Goal: Transaction & Acquisition: Purchase product/service

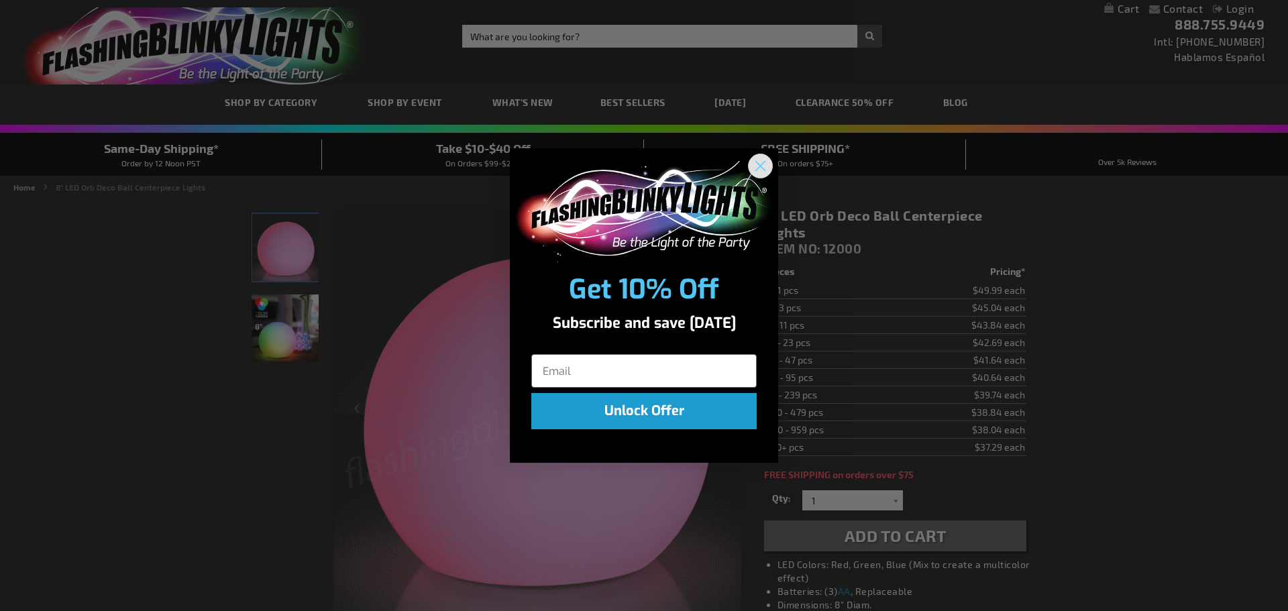
click at [758, 162] on circle "Close dialog" at bounding box center [760, 166] width 22 height 22
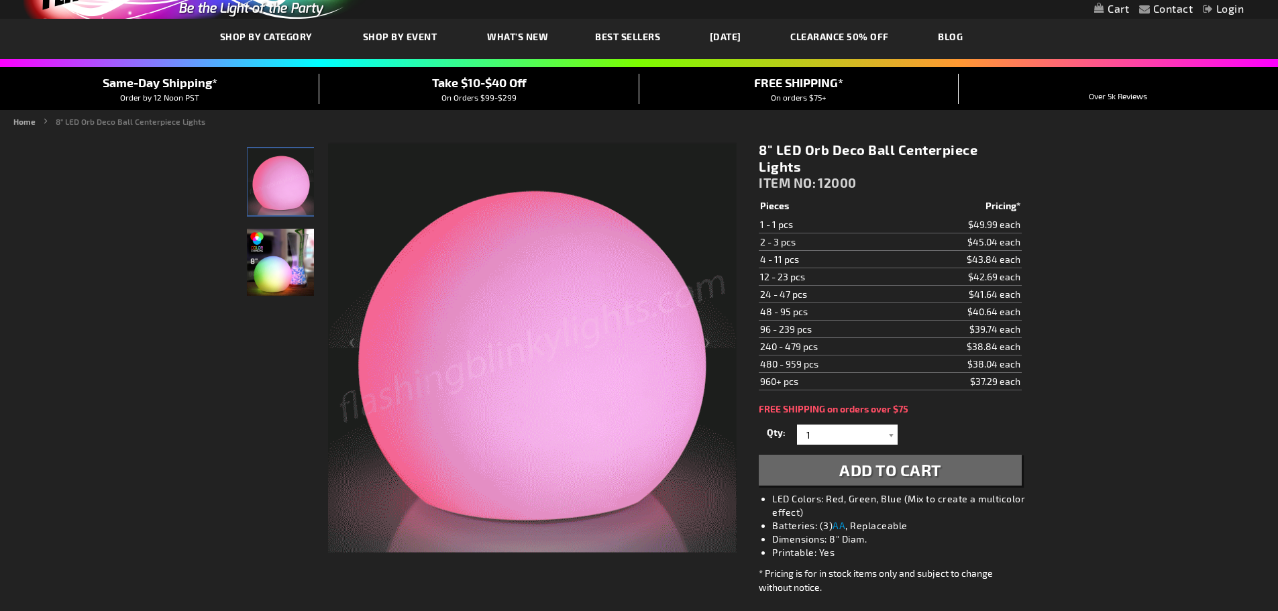
scroll to position [67, 0]
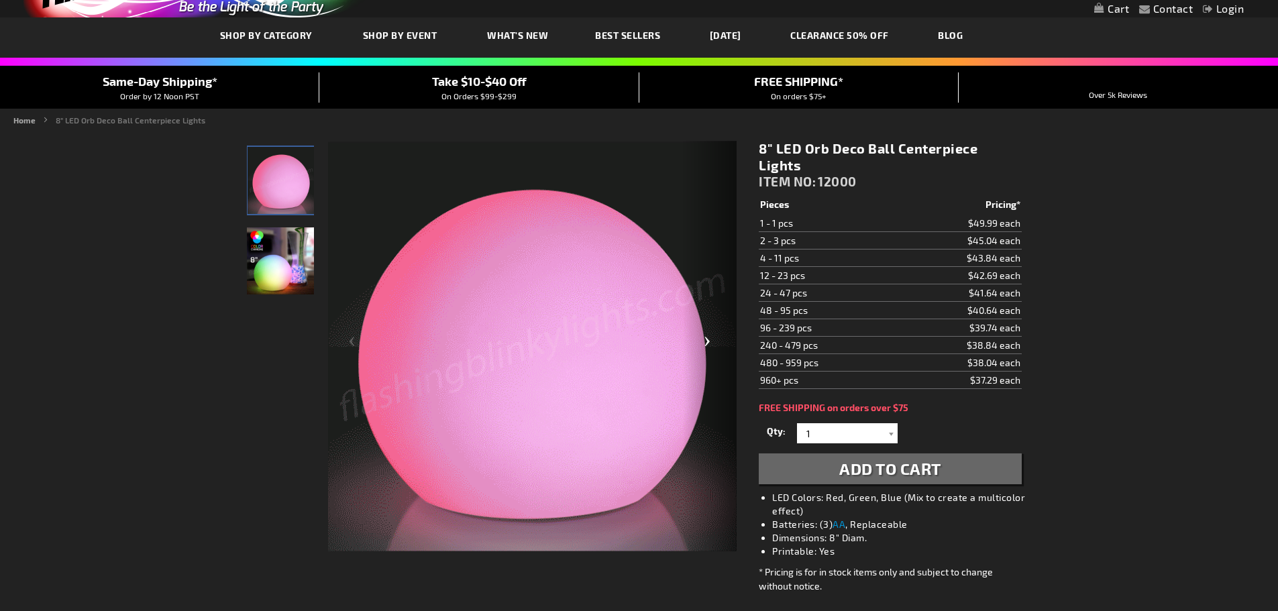
click at [715, 350] on div "Next" at bounding box center [710, 347] width 54 height 412
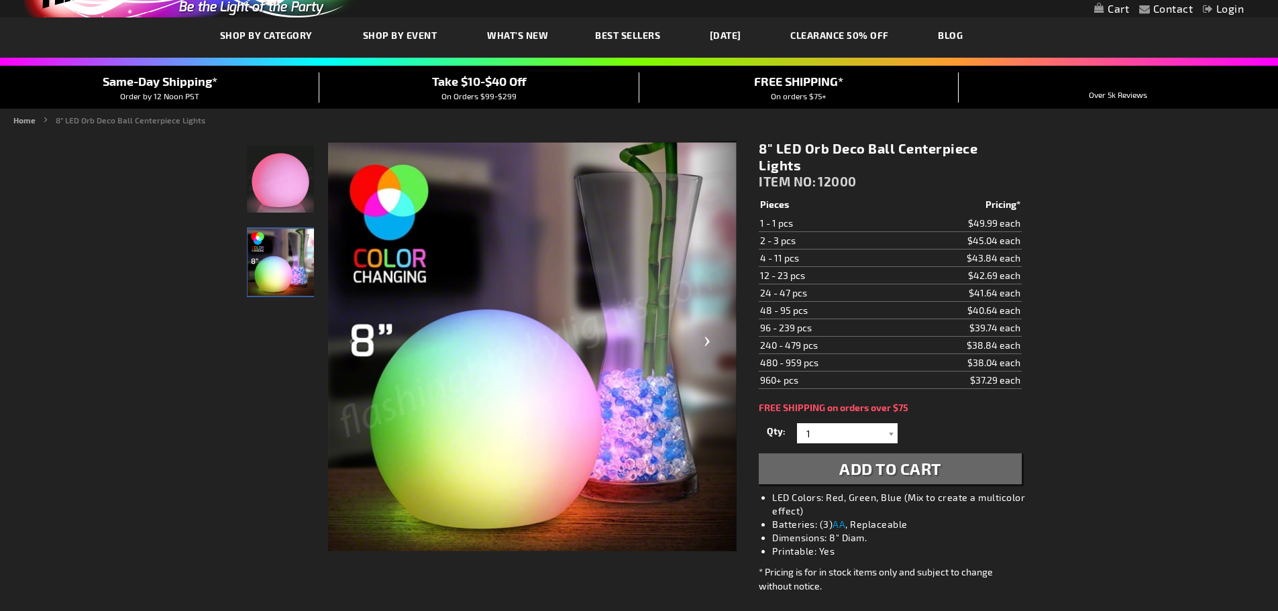
click at [715, 350] on div "Next" at bounding box center [710, 347] width 54 height 412
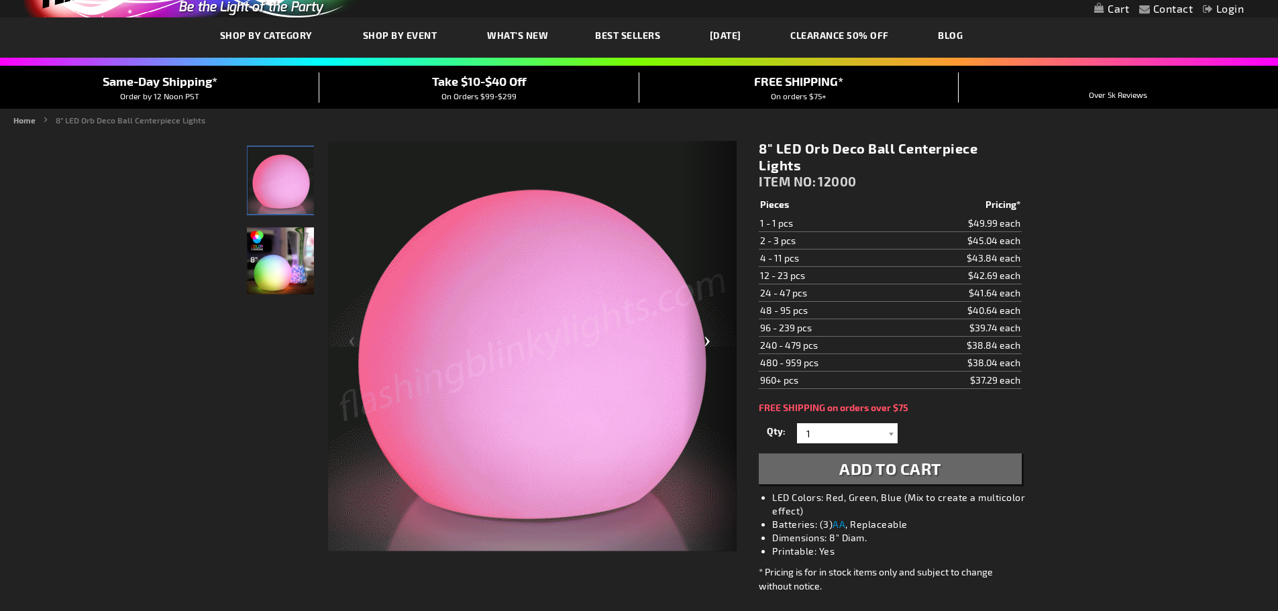
click at [715, 350] on div "Next" at bounding box center [710, 347] width 54 height 412
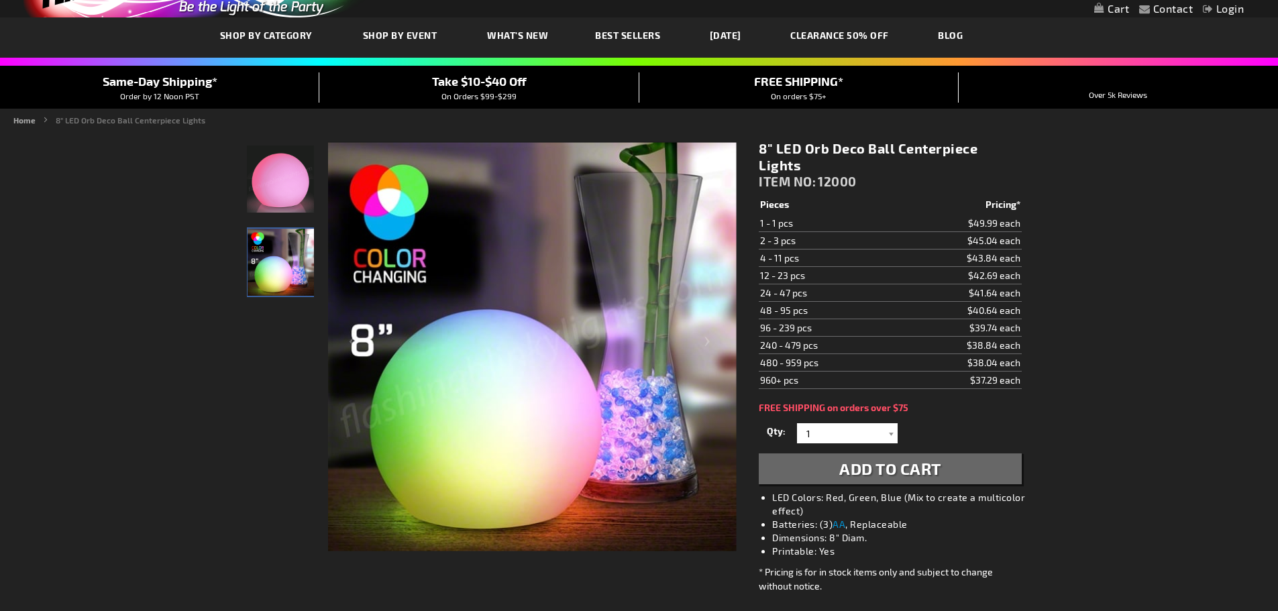
drag, startPoint x: 963, startPoint y: 264, endPoint x: 1033, endPoint y: 259, distance: 70.6
click at [892, 423] on div at bounding box center [890, 433] width 13 height 20
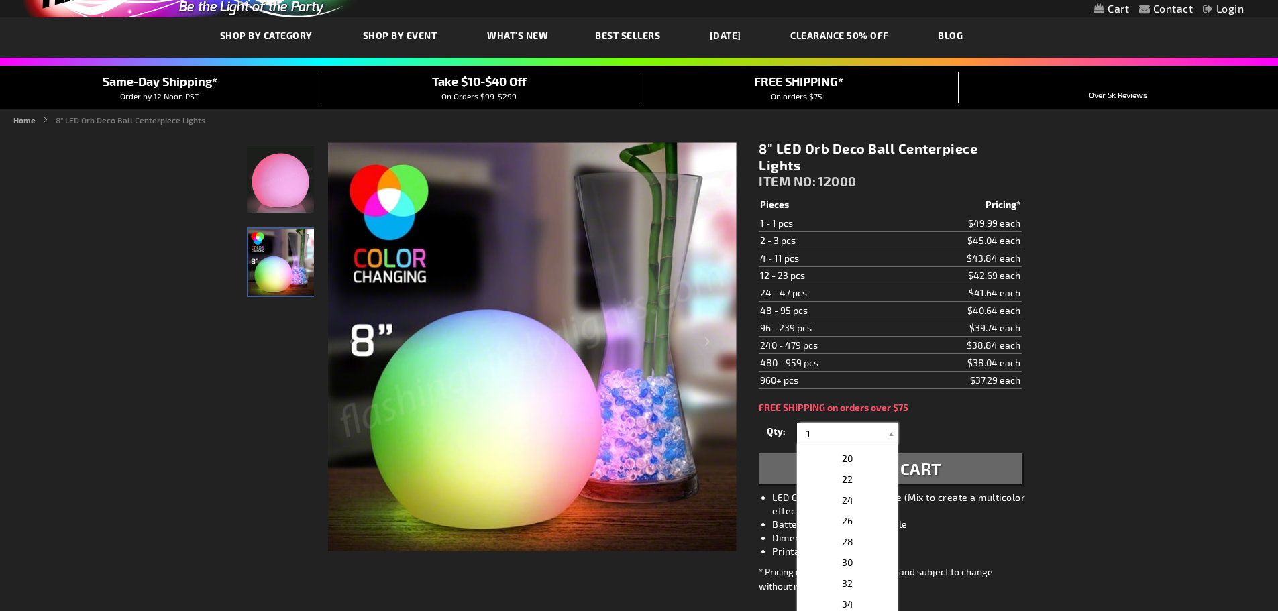
scroll to position [201, 0]
click at [853, 471] on p "22" at bounding box center [847, 481] width 101 height 21
type input "22"
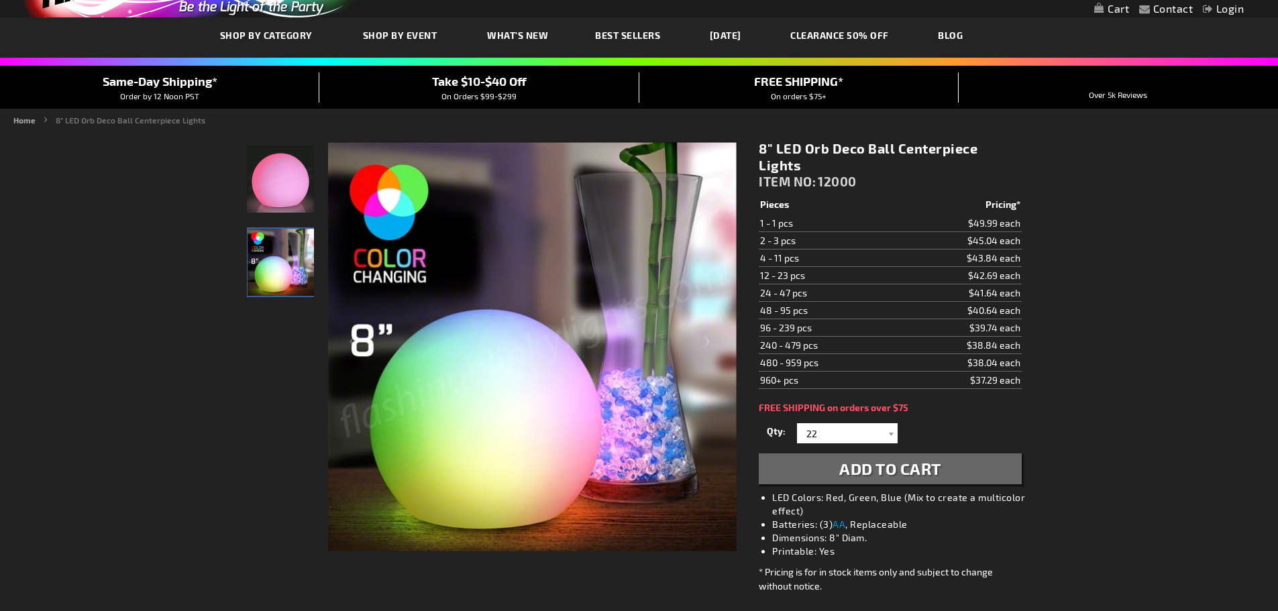
click at [941, 420] on div "Qty 1 2 4 6 8 10 12 14 16 18 20 22 24 26 28 30 32 34 36 38 40 42 44 46 48 1" at bounding box center [890, 433] width 262 height 27
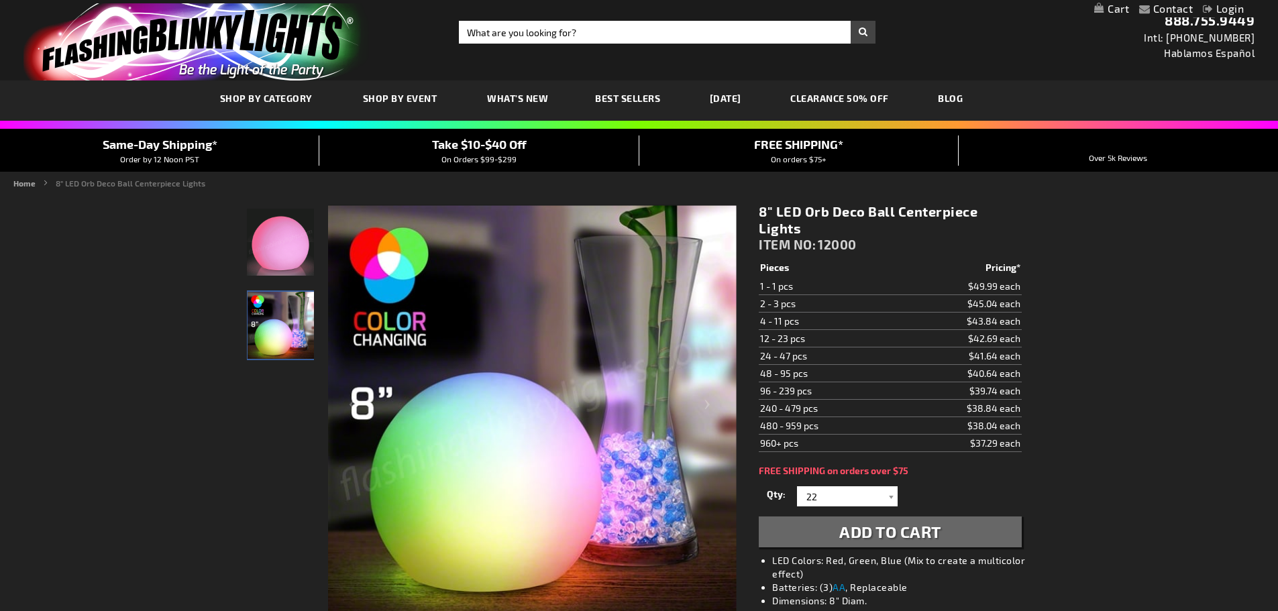
scroll to position [0, 0]
